Goal: Navigation & Orientation: Find specific page/section

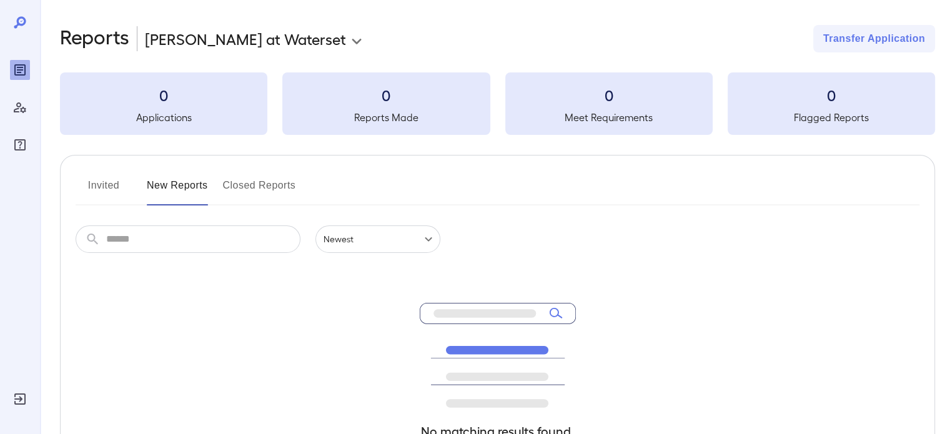
click at [102, 191] on button "Invited" at bounding box center [104, 190] width 56 height 30
click at [182, 179] on button "New Reports" at bounding box center [177, 190] width 61 height 30
click at [265, 194] on button "Closed Reports" at bounding box center [259, 190] width 73 height 30
click at [160, 190] on button "New Reports" at bounding box center [177, 190] width 61 height 30
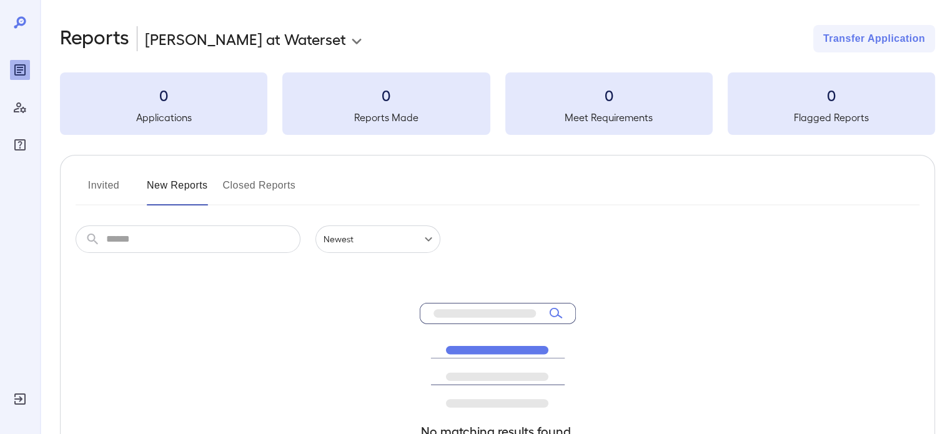
click at [104, 184] on button "Invited" at bounding box center [104, 190] width 56 height 30
click at [13, 114] on icon "Manage Users" at bounding box center [19, 107] width 15 height 15
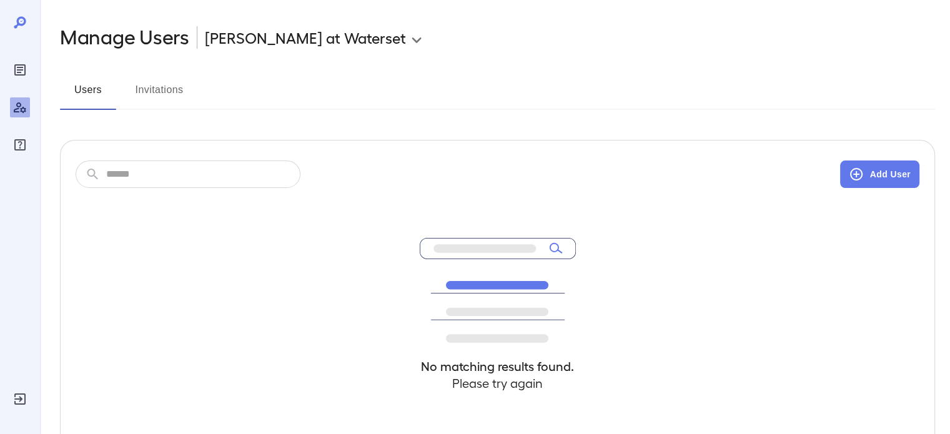
click at [15, 33] on div at bounding box center [20, 85] width 20 height 140
click at [22, 64] on icon "Reports" at bounding box center [19, 69] width 15 height 15
